Goal: Transaction & Acquisition: Obtain resource

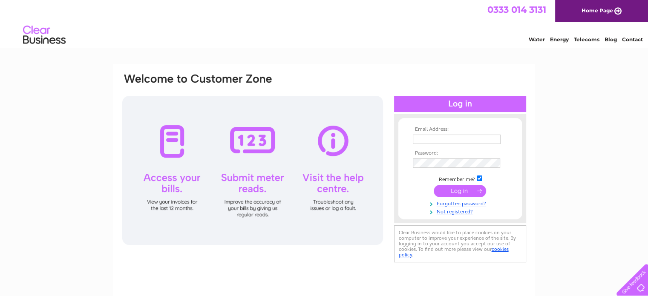
type input "c.anderson@shepherd.co.uk"
click at [459, 191] on input "submit" at bounding box center [460, 191] width 52 height 12
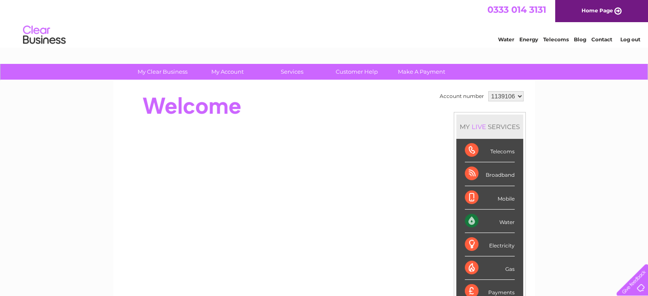
click at [518, 95] on select "1139106" at bounding box center [505, 96] width 35 height 10
click at [488, 91] on select "1139106" at bounding box center [505, 96] width 35 height 10
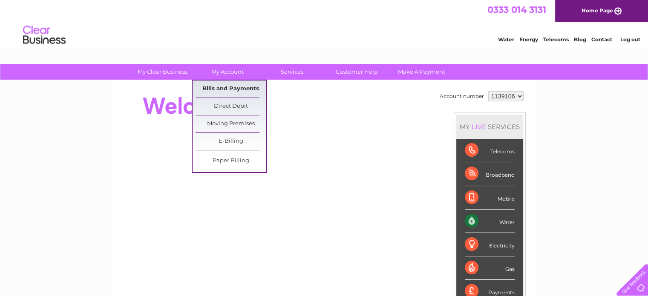
click at [221, 88] on link "Bills and Payments" at bounding box center [230, 88] width 70 height 17
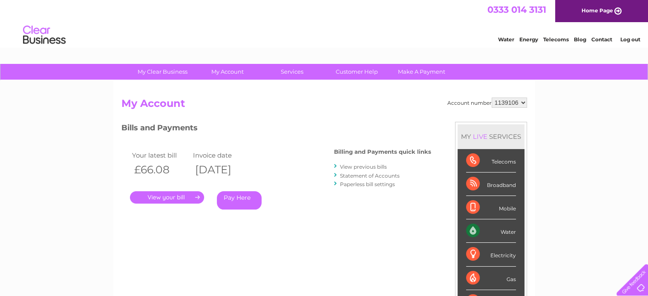
click at [191, 194] on link "." at bounding box center [167, 197] width 74 height 12
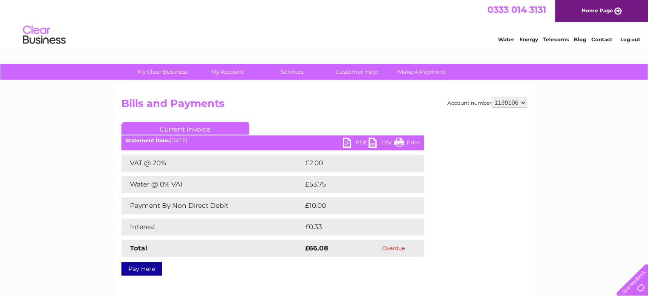
click at [356, 140] on link "PDF" at bounding box center [356, 144] width 26 height 12
click at [371, 142] on link "CSV" at bounding box center [381, 144] width 26 height 12
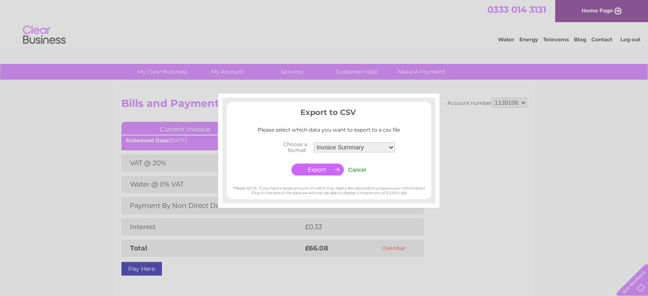
click at [356, 170] on input "Cancel" at bounding box center [357, 170] width 18 height 6
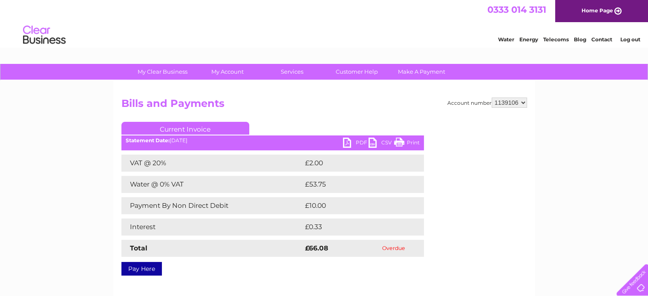
click at [349, 141] on link "PDF" at bounding box center [356, 144] width 26 height 12
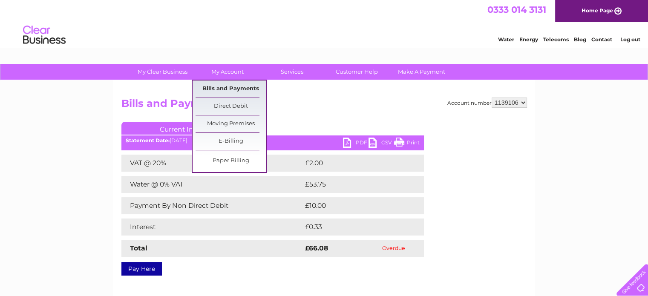
click at [247, 89] on link "Bills and Payments" at bounding box center [230, 88] width 70 height 17
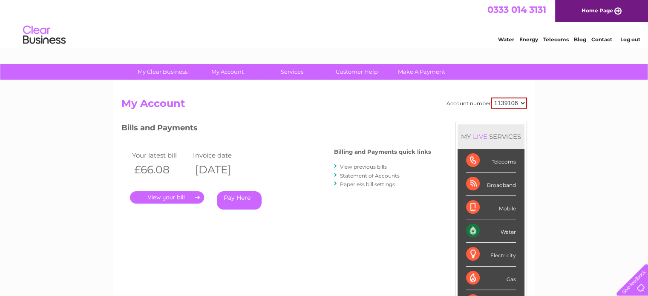
click at [359, 163] on li "View previous bills" at bounding box center [382, 166] width 97 height 9
click at [355, 167] on link "View previous bills" at bounding box center [363, 167] width 47 height 6
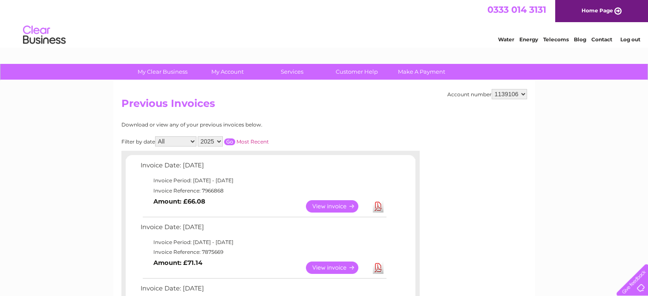
click at [332, 265] on link "View" at bounding box center [337, 267] width 63 height 12
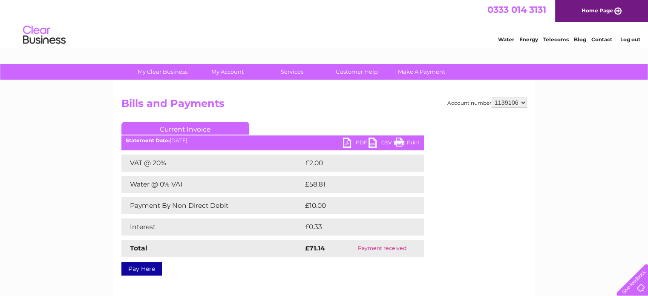
click at [355, 142] on link "PDF" at bounding box center [356, 144] width 26 height 12
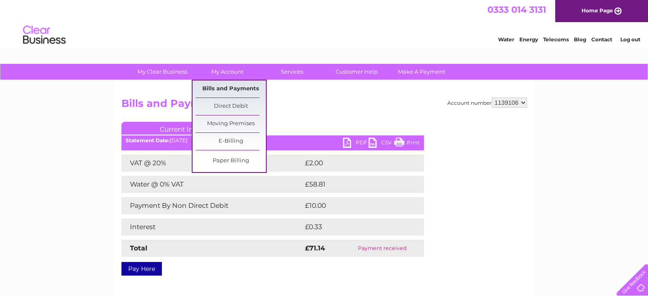
click at [229, 91] on link "Bills and Payments" at bounding box center [230, 88] width 70 height 17
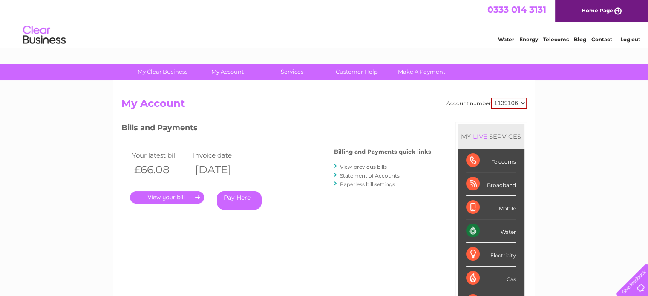
click at [351, 167] on link "View previous bills" at bounding box center [363, 167] width 47 height 6
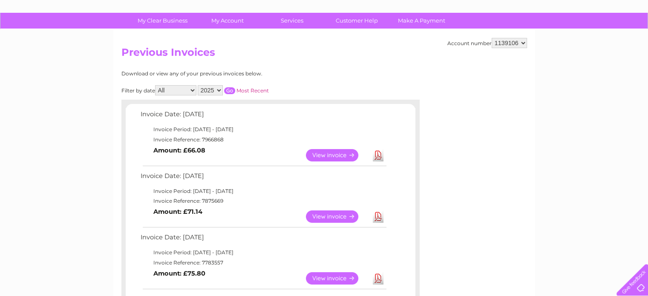
scroll to position [68, 0]
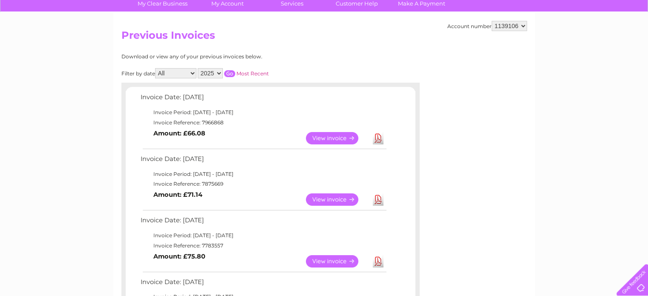
click at [341, 257] on link "View" at bounding box center [337, 261] width 63 height 12
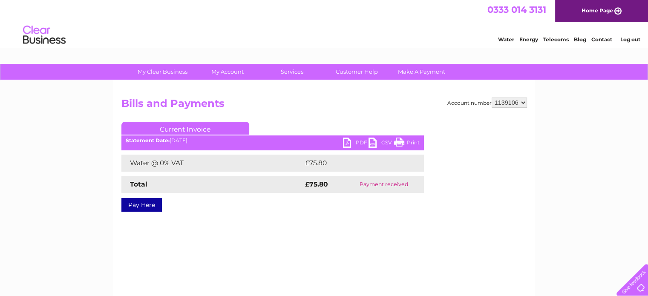
click at [356, 140] on link "PDF" at bounding box center [356, 144] width 26 height 12
